Goal: Task Accomplishment & Management: Manage account settings

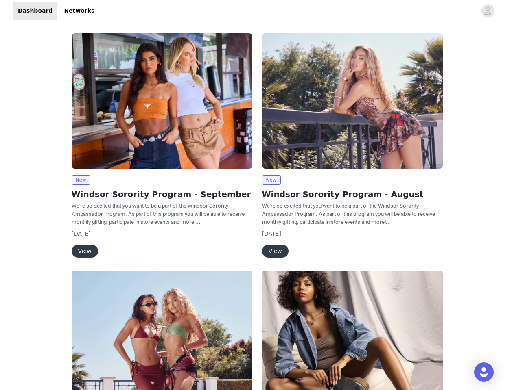
click at [257, 195] on div "New Windsor Sorority Program - August We're so excited that you want to be a pa…" at bounding box center [352, 146] width 190 height 237
click at [257, 11] on div at bounding box center [287, 11] width 377 height 18
click at [487, 11] on icon "avatar" at bounding box center [487, 10] width 8 height 13
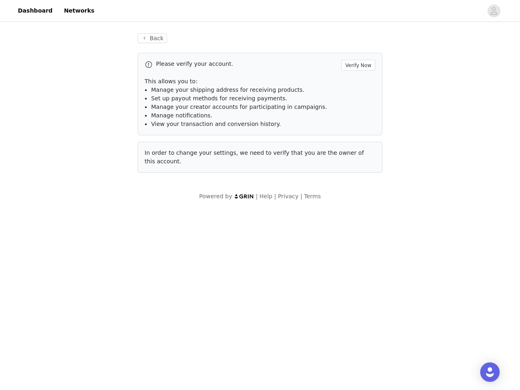
click at [81, 180] on div "Back Please verify your account. Verify Now This allows you to: Manage your shi…" at bounding box center [260, 117] width 520 height 187
click at [84, 251] on body "Dashboard Networks Back Please verify your account. Verify Now This allows you …" at bounding box center [260, 195] width 520 height 390
click at [352, 101] on li "Set up payout methods for receiving payments." at bounding box center [263, 98] width 224 height 9
click at [271, 180] on div "Back Please verify your account. Verify Now This allows you to: Manage your shi…" at bounding box center [260, 108] width 264 height 169
click at [274, 251] on body "Dashboard Networks Back Please verify your account. Verify Now This allows you …" at bounding box center [260, 195] width 520 height 390
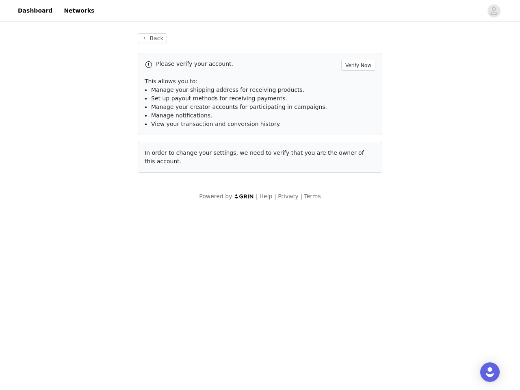
click at [162, 331] on body "Dashboard Networks Back Please verify your account. Verify Now This allows you …" at bounding box center [260, 195] width 520 height 390
